Goal: Transaction & Acquisition: Purchase product/service

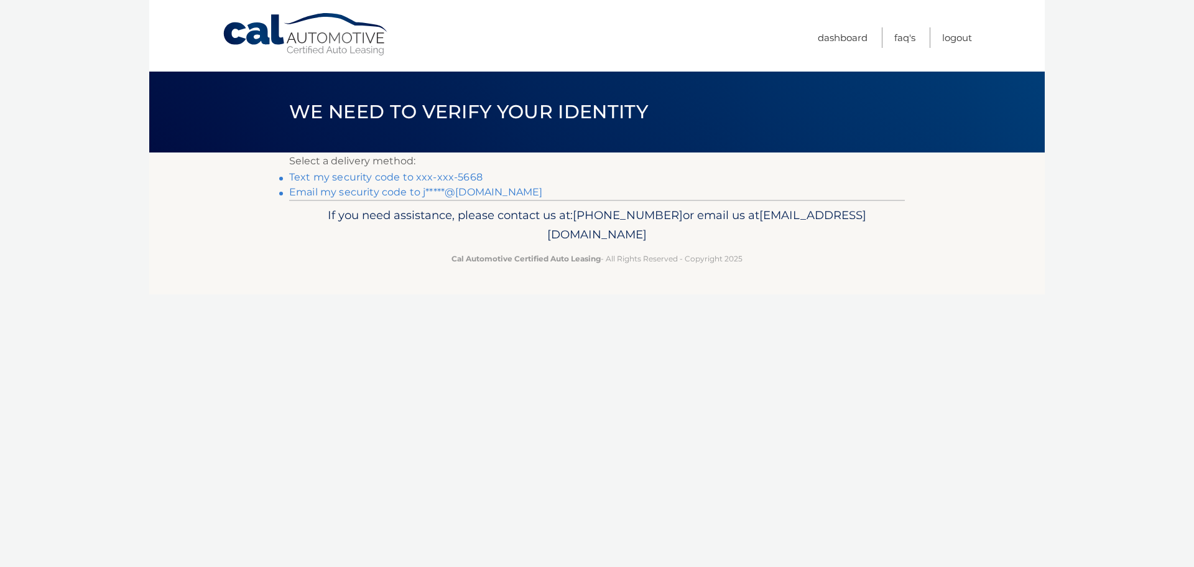
click at [471, 181] on link "Text my security code to xxx-xxx-5668" at bounding box center [385, 177] width 193 height 12
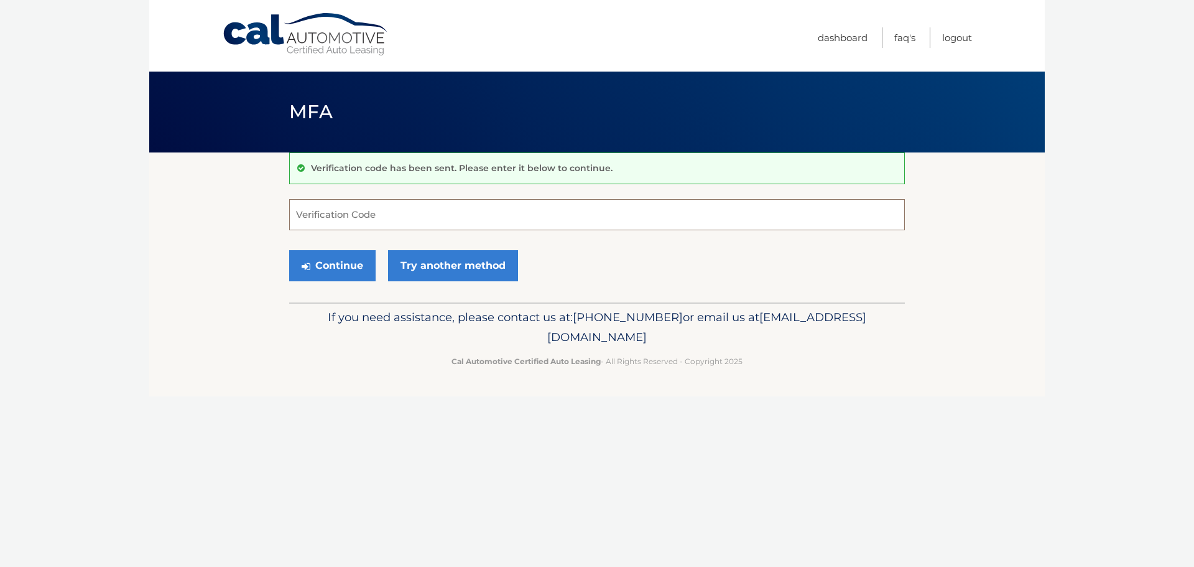
click at [438, 217] on input "Verification Code" at bounding box center [597, 214] width 616 height 31
type input "688720"
click at [289, 250] on button "Continue" at bounding box center [332, 265] width 86 height 31
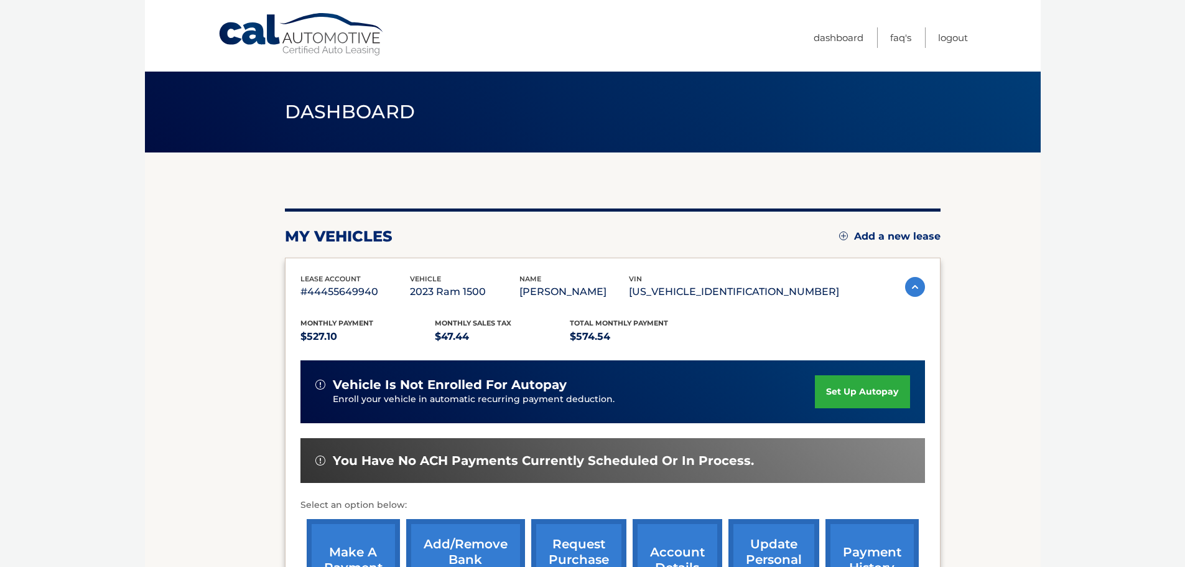
scroll to position [62, 0]
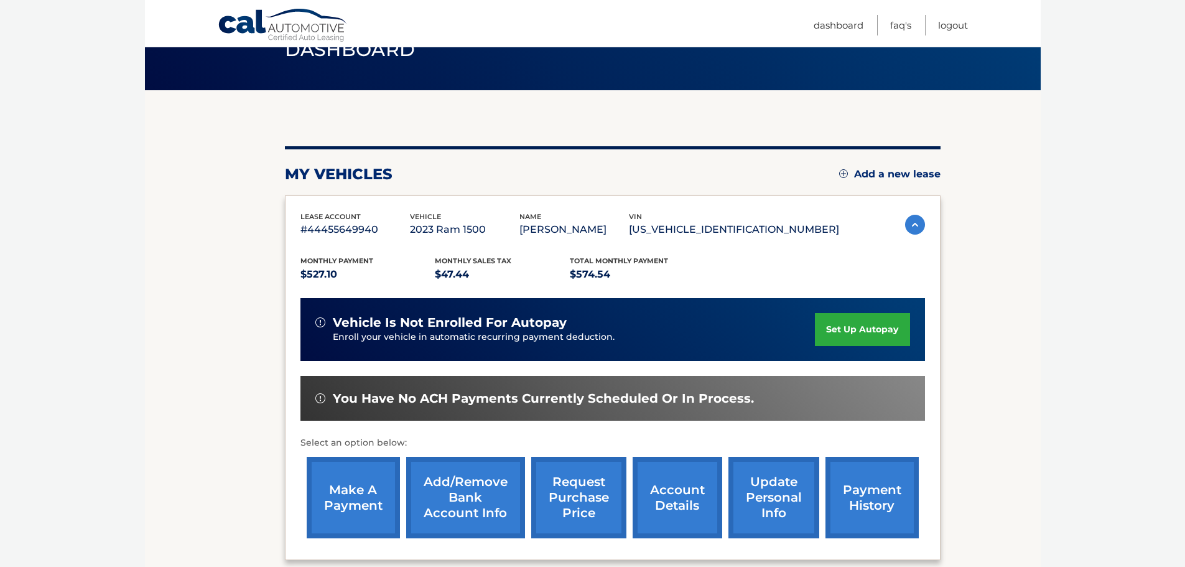
click at [354, 501] on link "make a payment" at bounding box center [353, 497] width 93 height 81
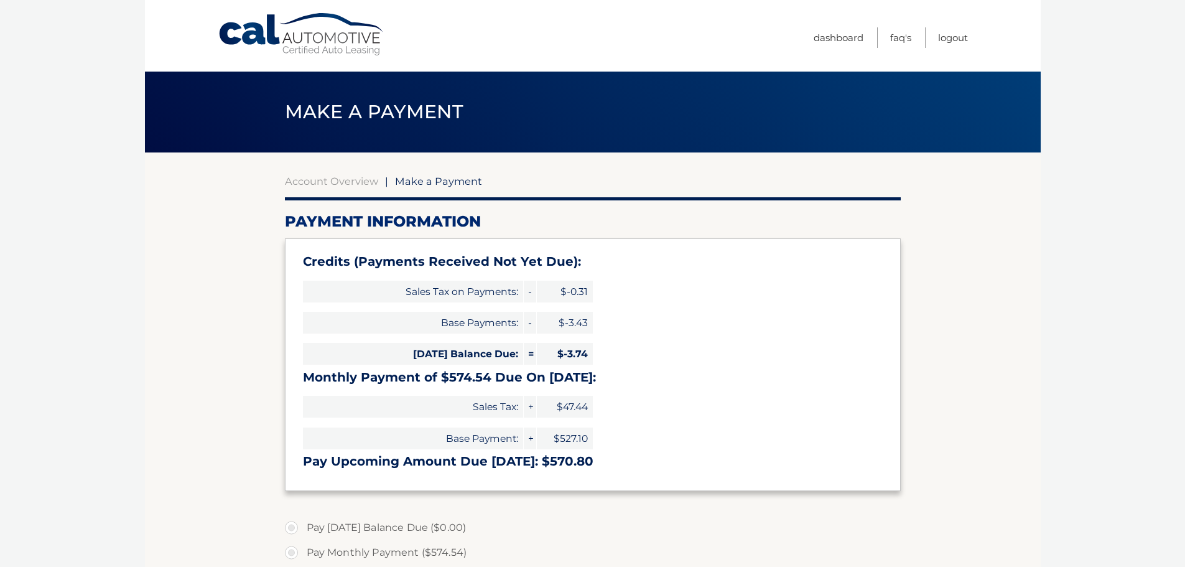
select select "NjhmNTRlMGYtMjRiOC00NWEwLWI4NzMtY2E1MDg2MjFhYzM1"
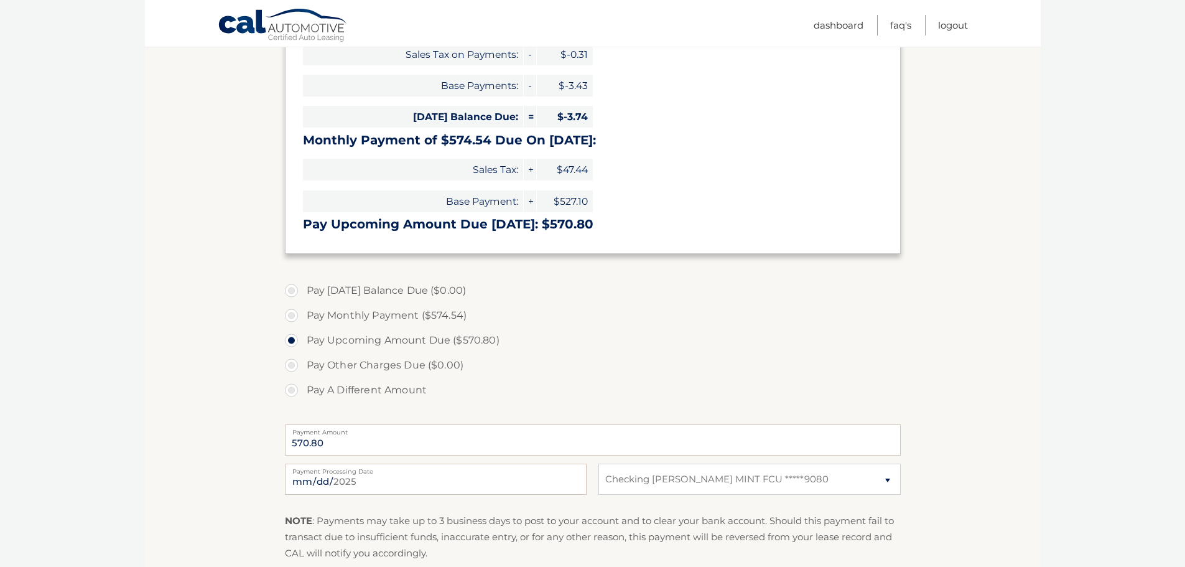
scroll to position [249, 0]
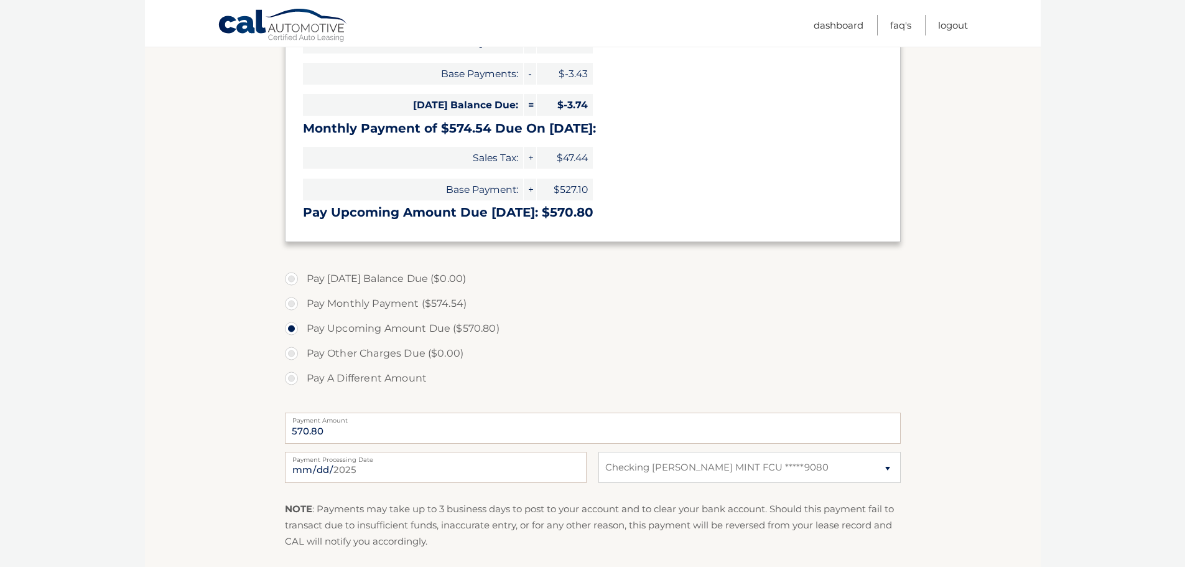
click at [345, 379] on label "Pay A Different Amount" at bounding box center [593, 378] width 616 height 25
click at [302, 379] on input "Pay A Different Amount" at bounding box center [296, 376] width 12 height 20
radio input "true"
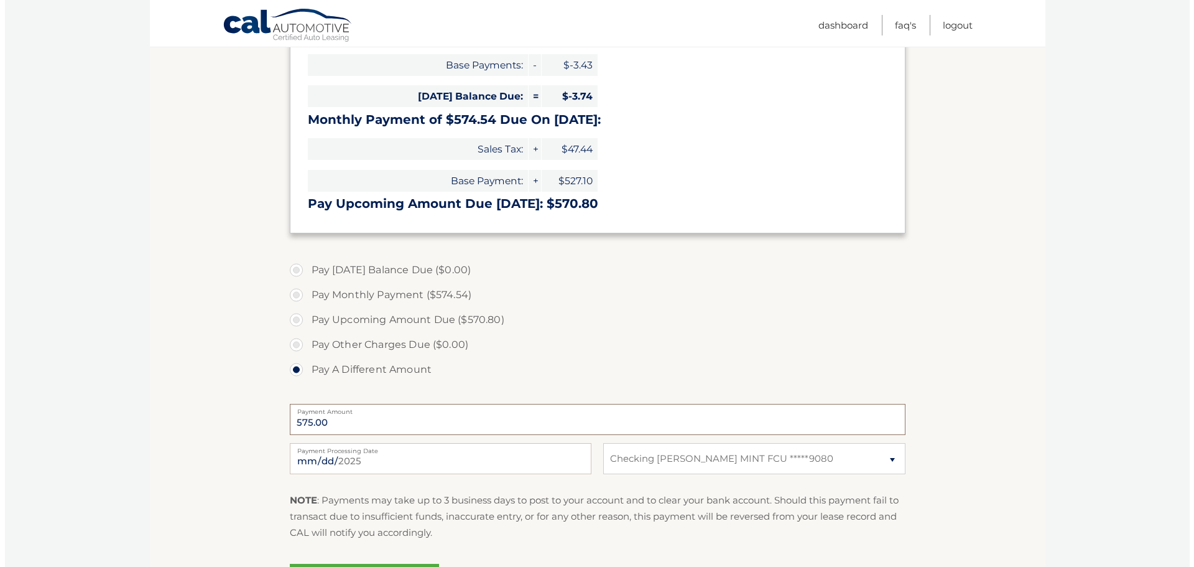
scroll to position [311, 0]
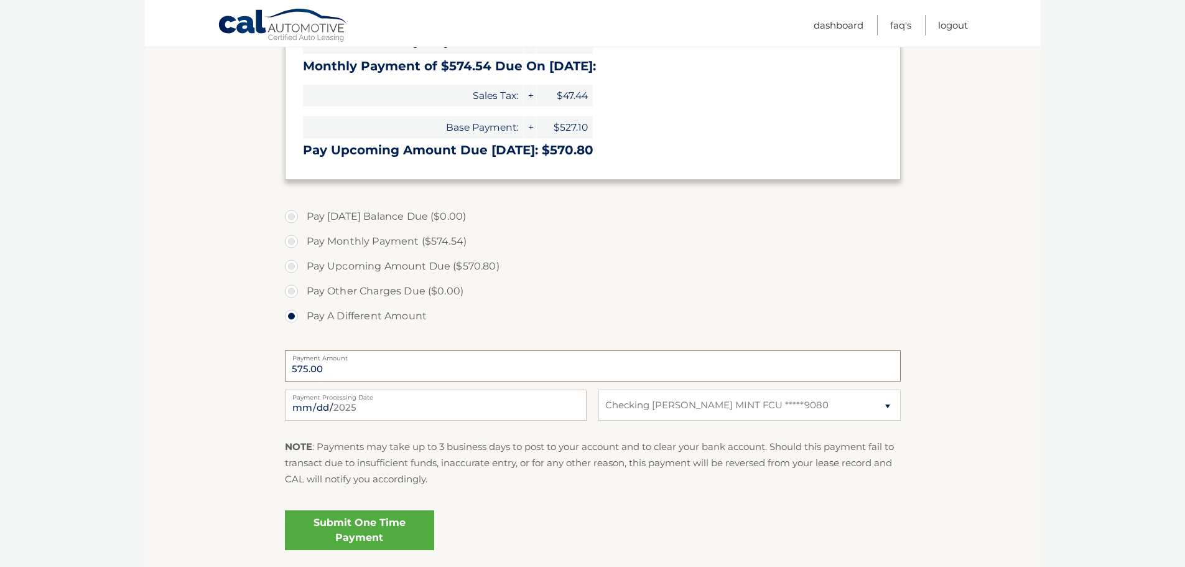
type input "575.00"
click at [366, 539] on link "Submit One Time Payment" at bounding box center [359, 530] width 149 height 40
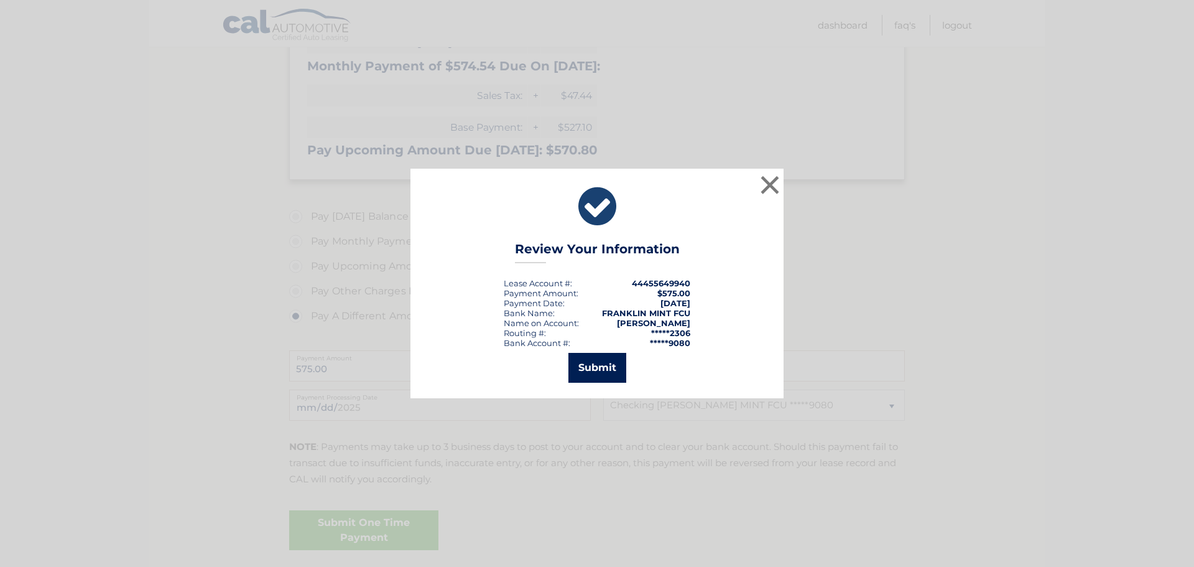
click at [588, 360] on button "Submit" at bounding box center [598, 368] width 58 height 30
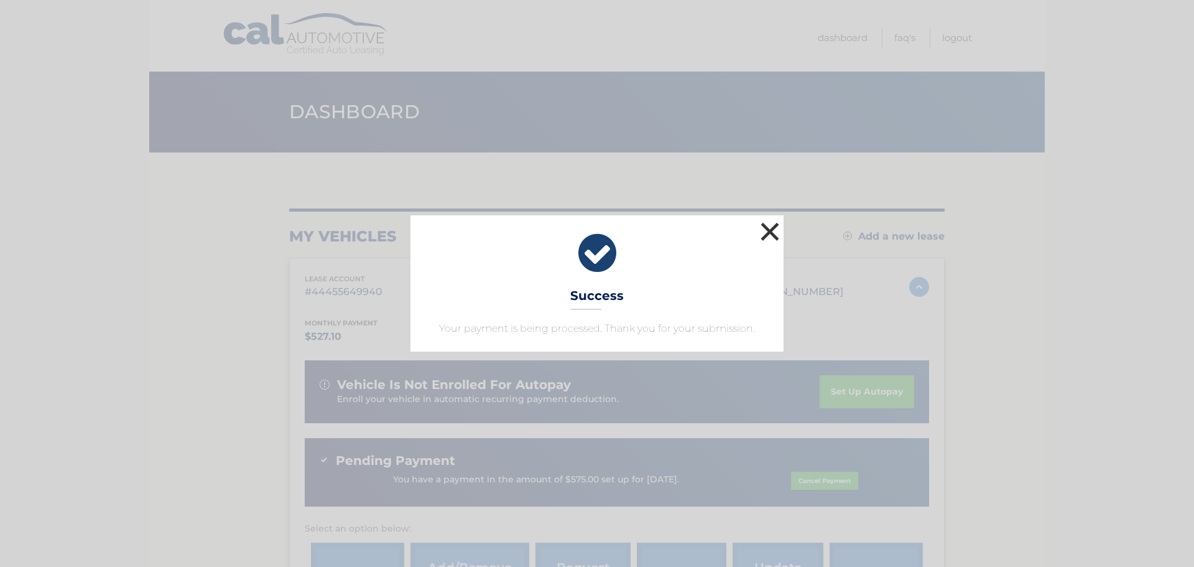
click at [765, 225] on button "×" at bounding box center [770, 231] width 25 height 25
